Goal: Information Seeking & Learning: Learn about a topic

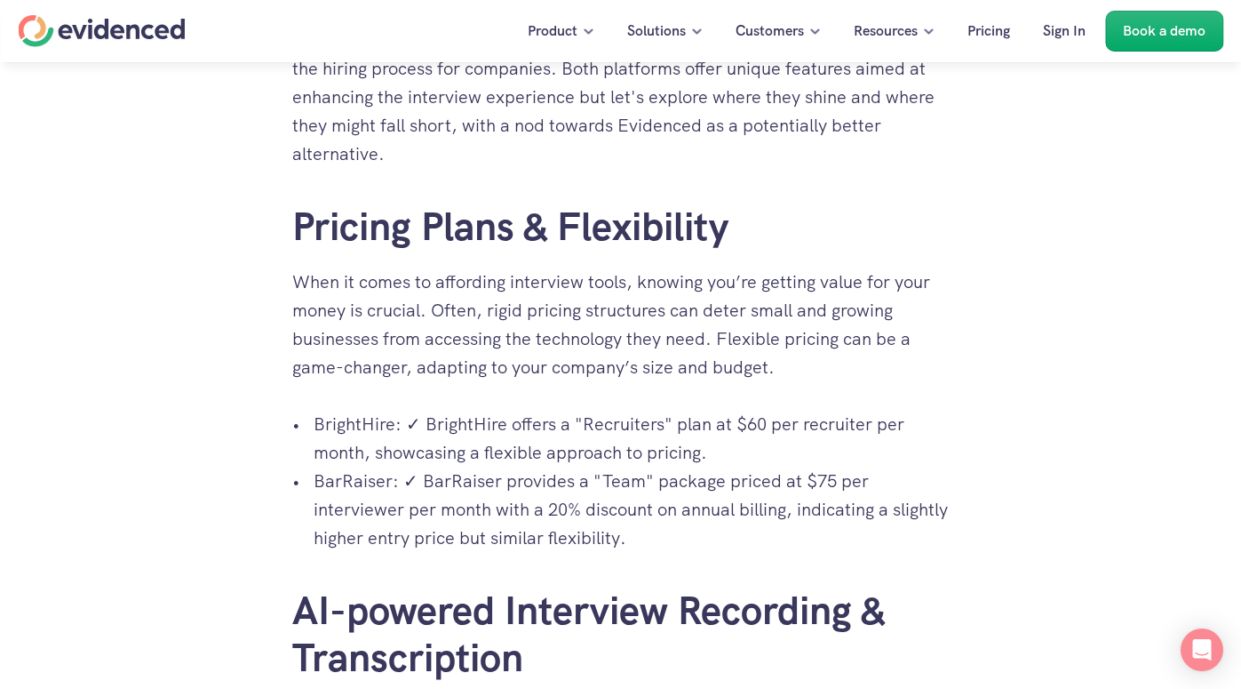
scroll to position [779, 0]
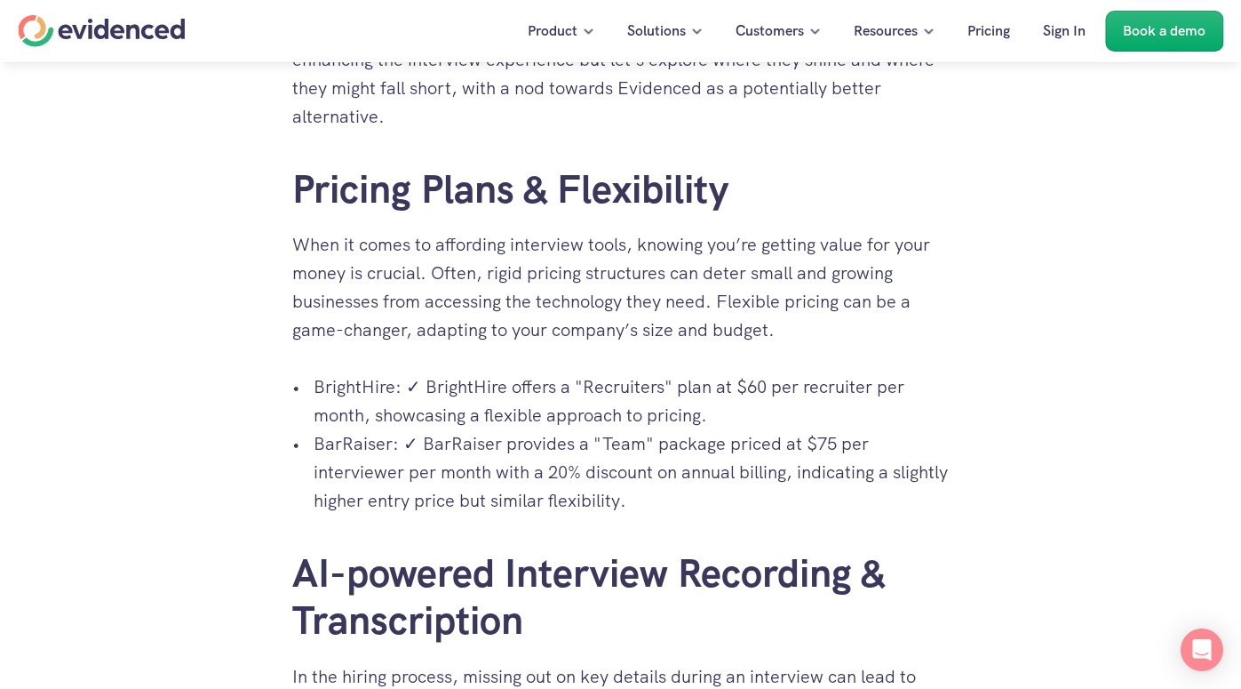
click at [503, 402] on p "BrightHire: ✓ BrightHire offers a "Recruiters" plan at $60 per recruiter per mo…" at bounding box center [632, 400] width 636 height 57
drag, startPoint x: 425, startPoint y: 390, endPoint x: 837, endPoint y: 406, distance: 412.6
click at [837, 406] on p "BrightHire: ✓ BrightHire offers a "Recruiters" plan at $60 per recruiter per mo…" at bounding box center [632, 400] width 636 height 57
copy p "BrightHire offers a "Recruiters" plan at $60 per recruiter per month, showcasin…"
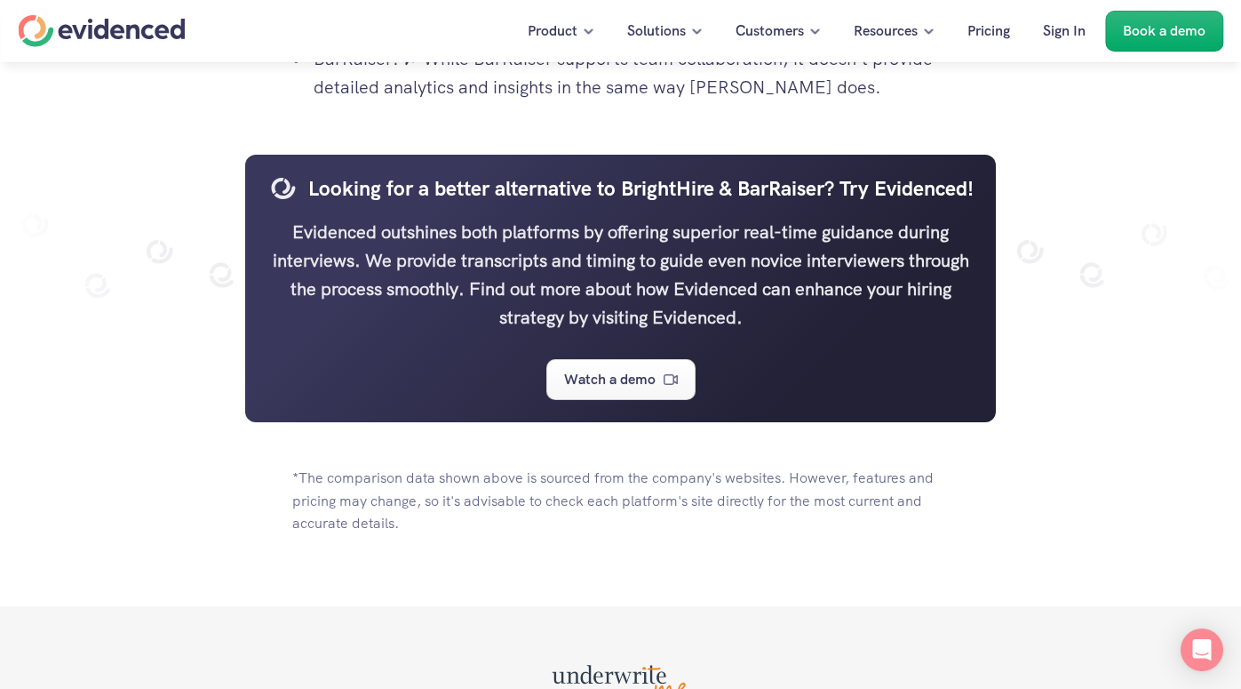
scroll to position [6092, 0]
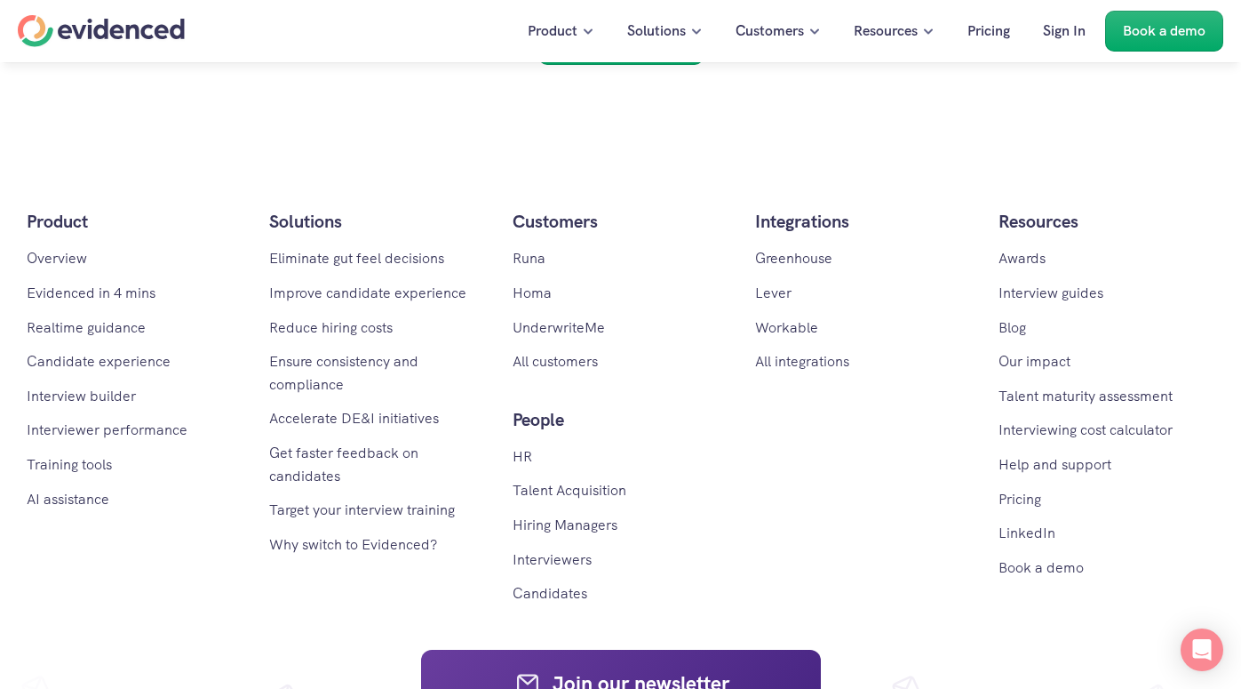
scroll to position [10340, 0]
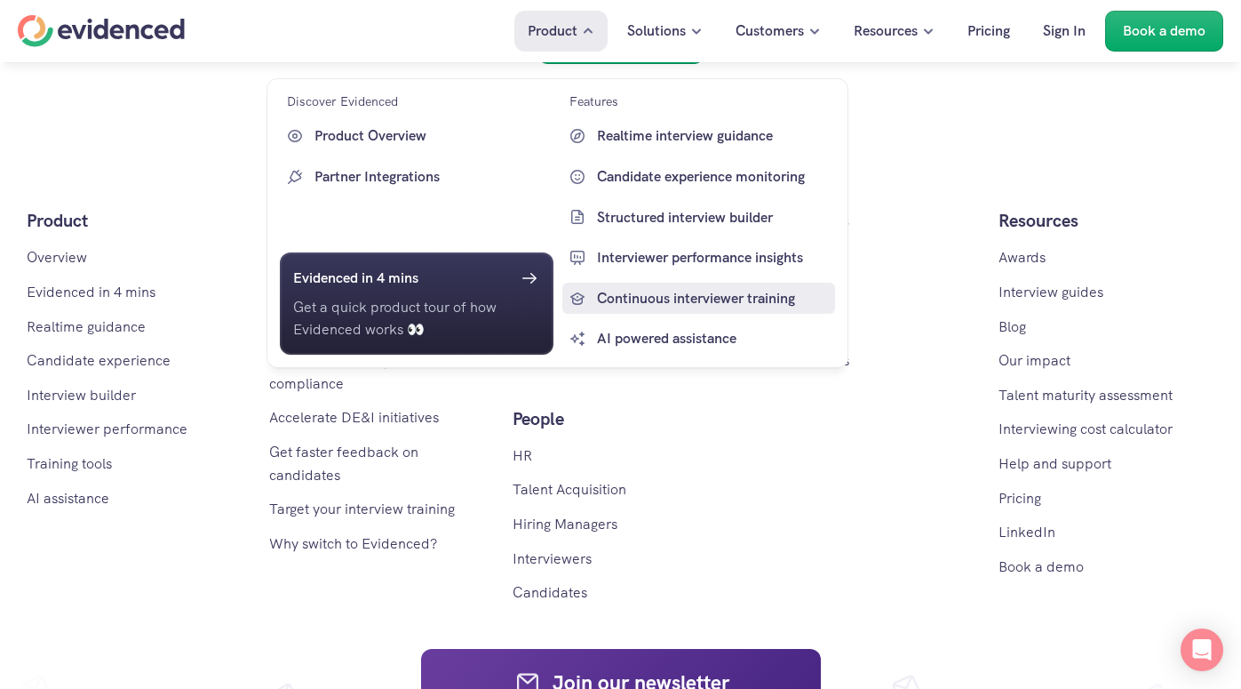
click at [651, 309] on link "Continuous interviewer training" at bounding box center [699, 299] width 274 height 32
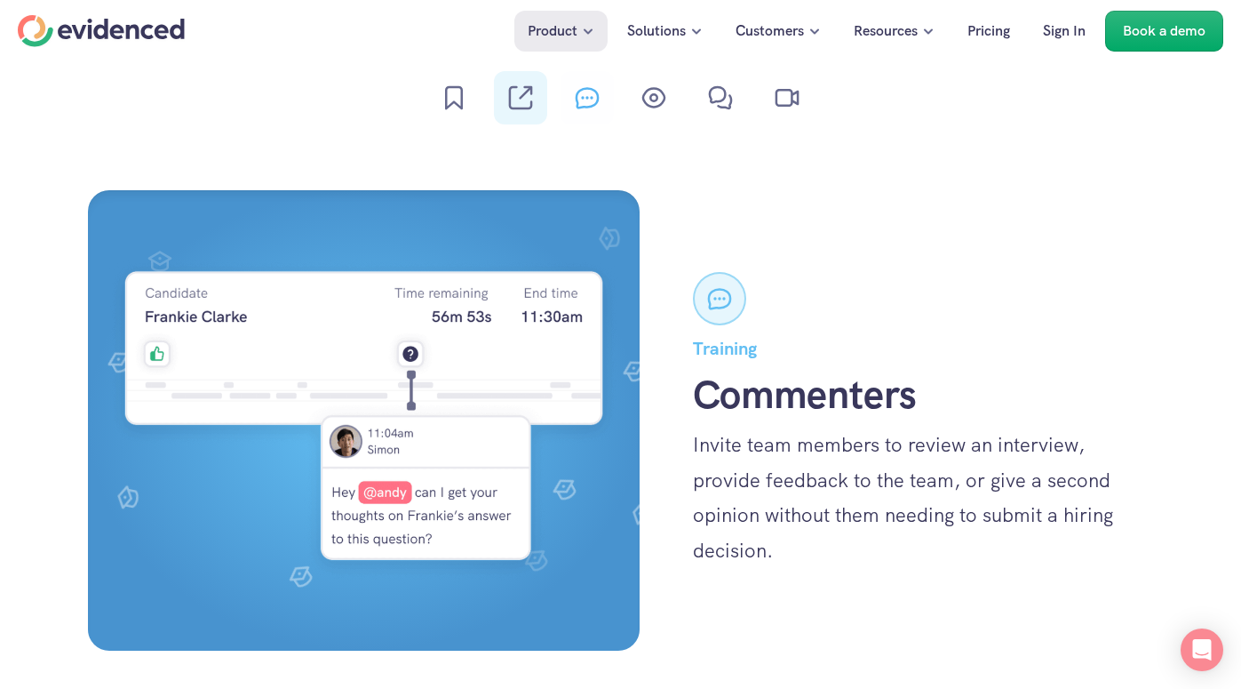
scroll to position [2585, 0]
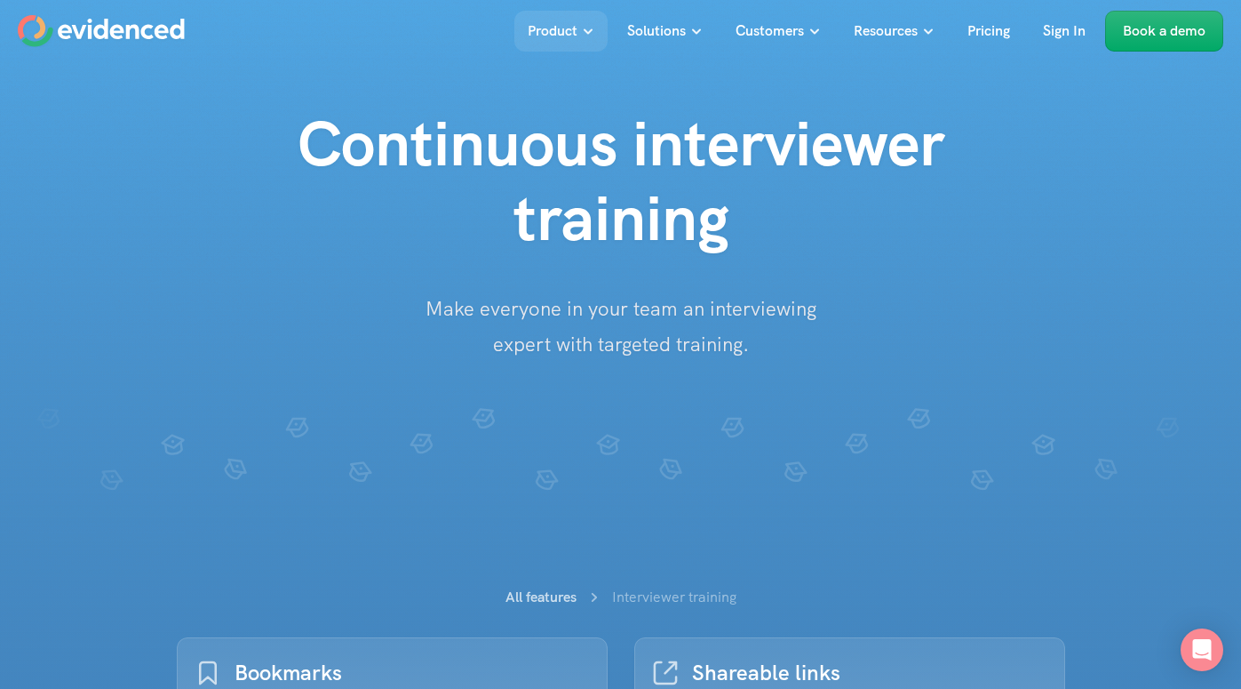
click at [654, 31] on p "Solutions" at bounding box center [656, 31] width 59 height 23
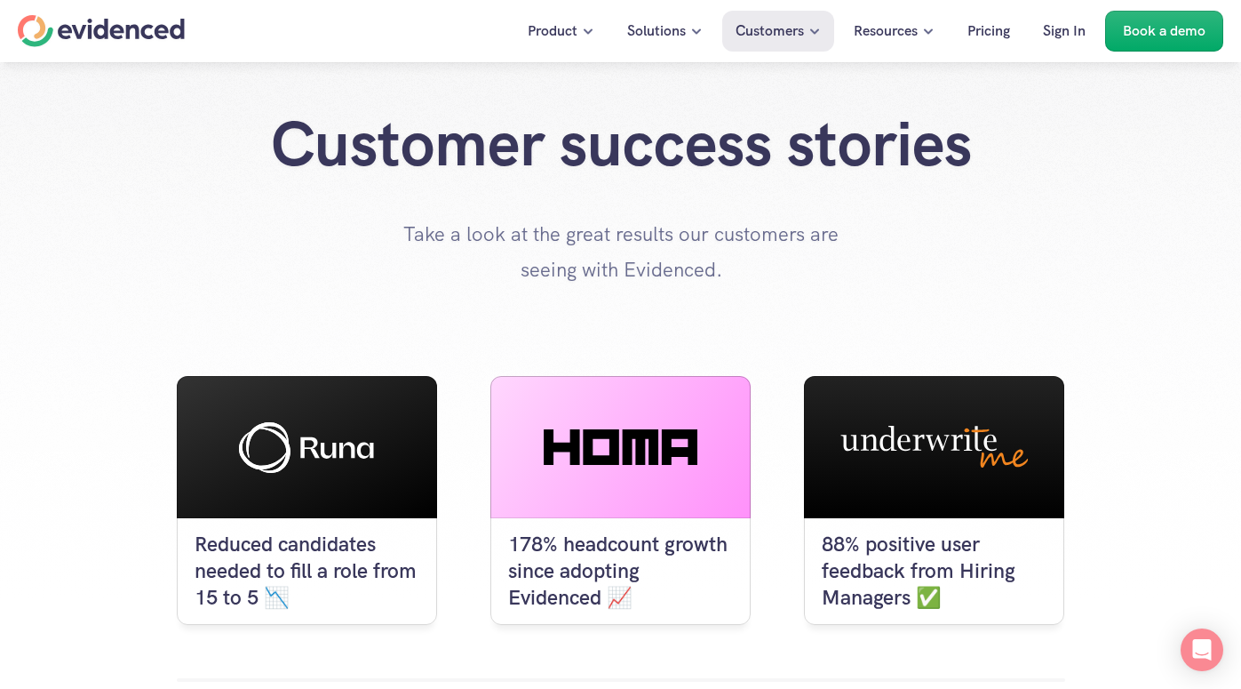
scroll to position [259, 0]
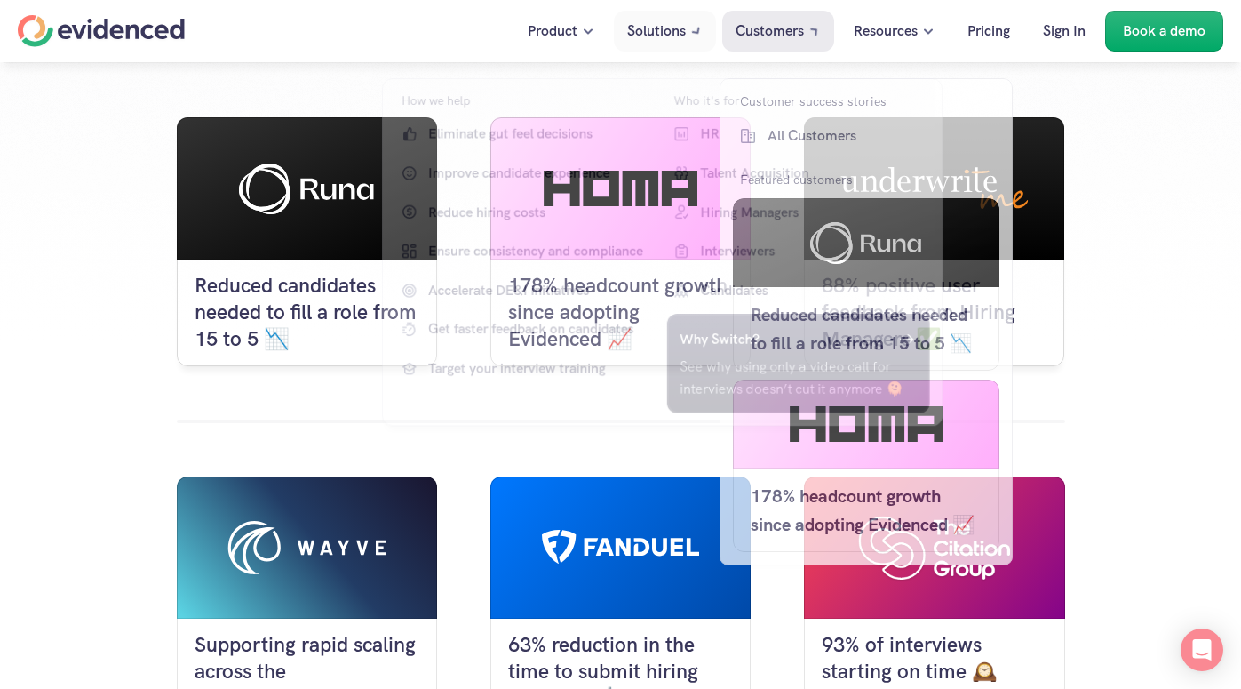
click at [686, 28] on div "Solutions" at bounding box center [665, 31] width 102 height 41
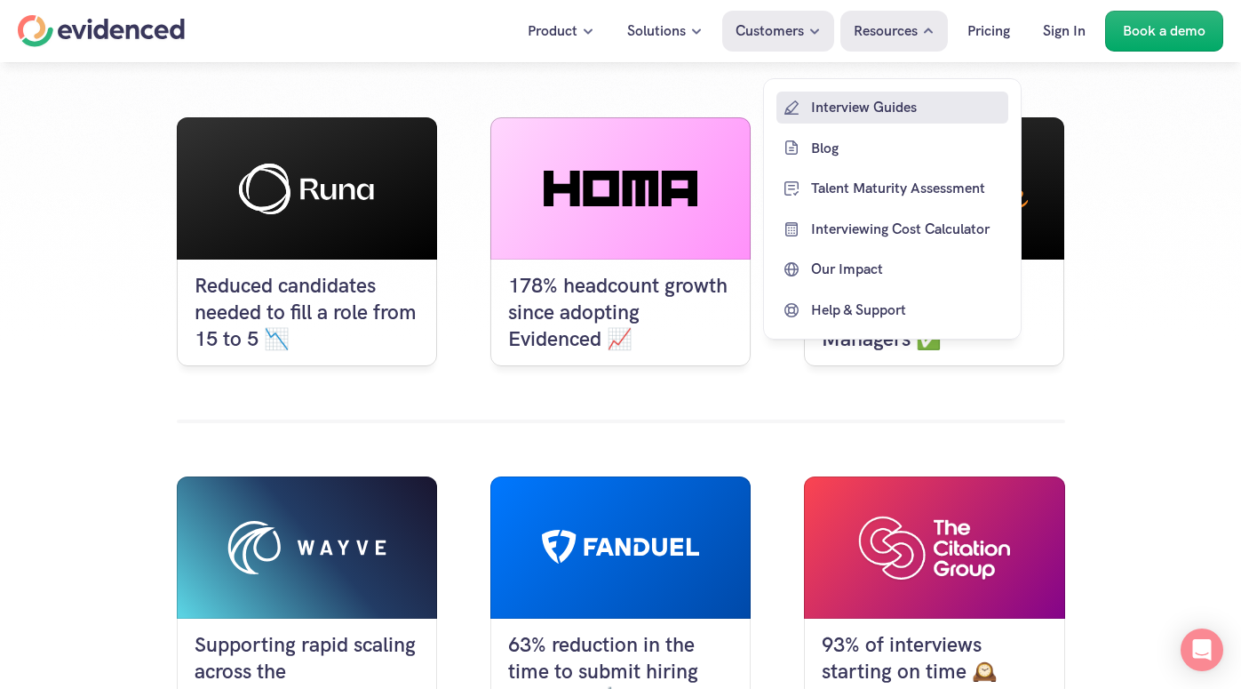
click at [875, 105] on p "Interview Guides" at bounding box center [907, 107] width 193 height 23
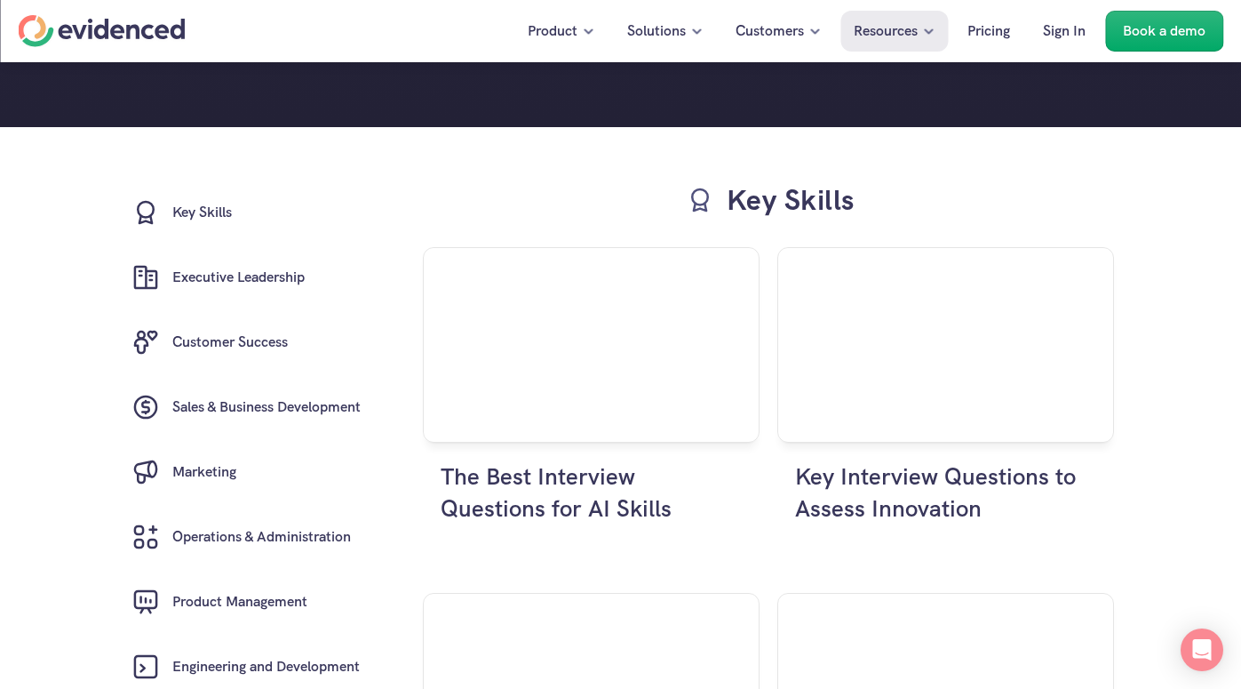
scroll to position [299, 0]
